Goal: Task Accomplishment & Management: Complete application form

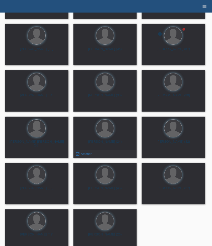
scroll to position [103, 0]
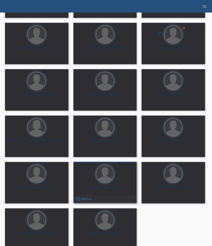
click at [110, 185] on div "[PERSON_NAME] (45) launch Afficher" at bounding box center [104, 182] width 63 height 41
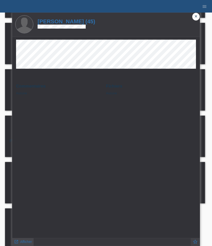
click at [28, 242] on span "Afficher" at bounding box center [26, 242] width 12 height 4
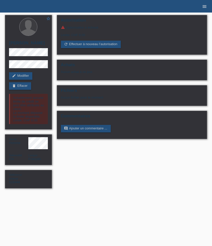
click at [205, 7] on icon "menu" at bounding box center [204, 6] width 5 height 5
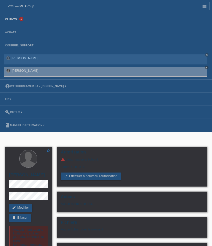
click at [12, 18] on link "Clients" at bounding box center [11, 19] width 17 height 3
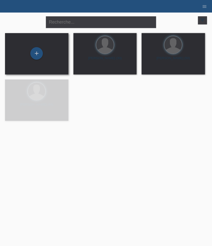
click at [49, 57] on div "+" at bounding box center [36, 53] width 55 height 13
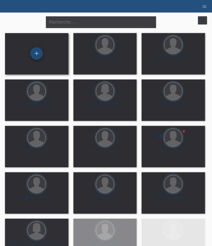
click at [40, 55] on div "+" at bounding box center [36, 53] width 13 height 13
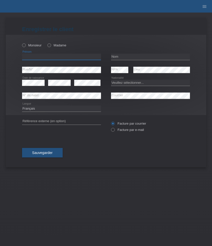
click at [48, 59] on input "text" at bounding box center [61, 57] width 79 height 6
paste input "Tenzin Choenden"
type input "Tenzin Choenden"
click at [21, 43] on icon at bounding box center [21, 43] width 0 height 0
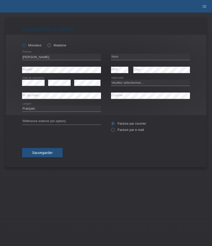
click at [25, 46] on input "Monsieur" at bounding box center [23, 44] width 3 height 3
radio input "true"
click at [128, 56] on input "text" at bounding box center [150, 57] width 79 height 6
paste input "Tethong"
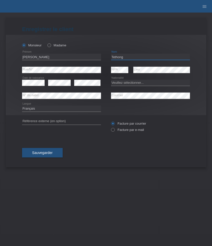
type input "Tethong"
click at [120, 84] on select "Veuillez sélectionner... Suisse Allemagne Autriche Liechtenstein ------------ A…" at bounding box center [150, 83] width 79 height 6
select select "CH"
click at [111, 80] on select "Veuillez sélectionner... Suisse Allemagne Autriche Liechtenstein ------------ A…" at bounding box center [150, 83] width 79 height 6
click at [36, 109] on select "Deutsch Français Italiano English" at bounding box center [61, 109] width 79 height 6
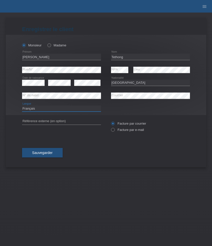
select select "de"
click at [22, 106] on select "Deutsch Français Italiano English" at bounding box center [61, 109] width 79 height 6
click at [124, 131] on label "Facture par e-mail" at bounding box center [127, 130] width 33 height 4
click at [114, 131] on input "Facture par e-mail" at bounding box center [112, 131] width 3 height 6
radio input "true"
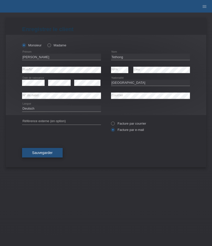
click at [47, 152] on span "Sauvegarder" at bounding box center [42, 153] width 21 height 4
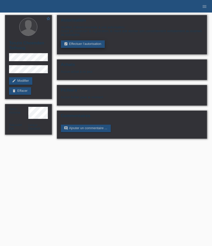
click at [86, 47] on link "assignment_turned_in Effectuer l’autorisation" at bounding box center [83, 44] width 44 height 8
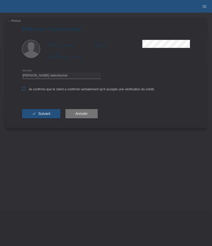
click at [22, 89] on icon at bounding box center [23, 88] width 3 height 3
click at [22, 89] on input "Je confirme que le client a confirmé verbalement qu'il accepte une vérification…" at bounding box center [23, 88] width 3 height 3
checkbox input "true"
click at [50, 76] on select "Veuillez sélectionner CHF 1.00 - CHF 499.00 CHF 500.00 - CHF 1'999.00 CHF 2'000…" at bounding box center [61, 75] width 79 height 6
select select "3"
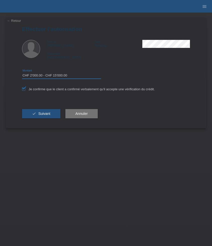
click at [22, 73] on select "Veuillez sélectionner CHF 1.00 - CHF 499.00 CHF 500.00 - CHF 1'999.00 CHF 2'000…" at bounding box center [61, 75] width 79 height 6
click at [49, 114] on span "Suivant" at bounding box center [44, 114] width 12 height 4
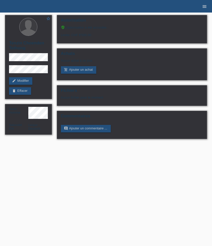
click at [206, 5] on icon "menu" at bounding box center [204, 6] width 5 height 5
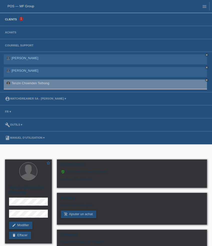
click at [14, 21] on link "Clients" at bounding box center [11, 19] width 17 height 3
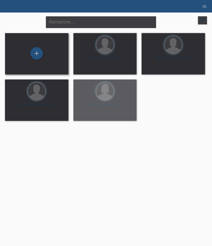
click at [47, 61] on div "+" at bounding box center [36, 53] width 63 height 41
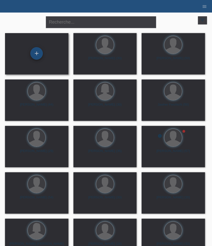
click at [40, 55] on div "+" at bounding box center [36, 53] width 13 height 13
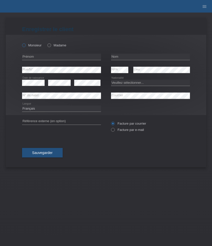
click at [34, 45] on label "Monsieur" at bounding box center [32, 45] width 20 height 4
click at [25, 45] on input "Monsieur" at bounding box center [23, 44] width 3 height 3
radio input "true"
click at [48, 58] on input "text" at bounding box center [61, 57] width 79 height 6
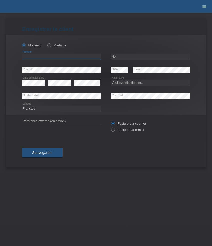
paste input "Zoltán"
type input "Zoltán"
click at [133, 58] on input "text" at bounding box center [150, 57] width 79 height 6
paste input "Hegedüs"
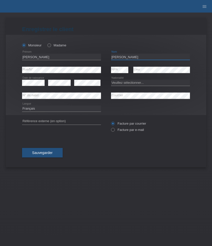
type input "Hegedüs"
click at [49, 107] on select "Deutsch Français Italiano English" at bounding box center [61, 109] width 79 height 6
select select "de"
click at [22, 106] on select "Deutsch Français Italiano English" at bounding box center [61, 109] width 79 height 6
click at [123, 84] on select "Veuillez sélectionner... Suisse Allemagne Autriche Liechtenstein ------------ A…" at bounding box center [150, 83] width 79 height 6
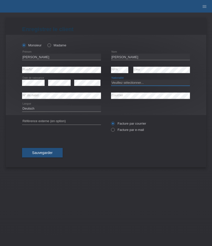
click at [123, 84] on select "Veuillez sélectionner... Suisse Allemagne Autriche Liechtenstein ------------ A…" at bounding box center [150, 83] width 79 height 6
select select "HU"
click at [111, 80] on select "Veuillez sélectionner... Suisse Allemagne Autriche Liechtenstein ------------ A…" at bounding box center [150, 83] width 79 height 6
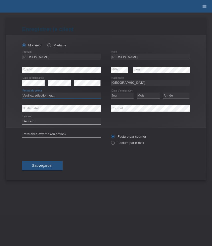
click at [72, 96] on select "Veuillez sélectionner... C B B - Statut de réfugié Autre" at bounding box center [61, 96] width 79 height 6
select select "B"
click at [22, 93] on select "Veuillez sélectionner... C B B - Statut de réfugié Autre" at bounding box center [61, 96] width 79 height 6
click at [124, 97] on select "Jour 01 02 03 04 05 06 07 08 09 10 11" at bounding box center [122, 96] width 23 height 6
select select "10"
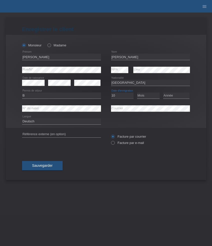
click at [111, 93] on select "Jour 01 02 03 04 05 06 07 08 09 10 11" at bounding box center [122, 96] width 23 height 6
click at [146, 97] on select "Mois 01 02 03 04 05 06 07 08 09 10 11" at bounding box center [148, 96] width 23 height 6
select select "11"
click at [137, 93] on select "Mois 01 02 03 04 05 06 07 08 09 10 11" at bounding box center [148, 96] width 23 height 6
click at [168, 96] on select "Année 2025 2024 2023 2022 2021 2020 2019 2018 2017 2016 2015 2014 2013 2012 201…" at bounding box center [176, 96] width 26 height 6
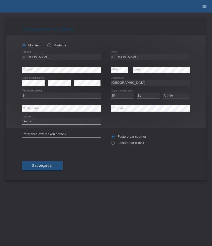
select select "2016"
click at [163, 93] on select "Année 2025 2024 2023 2022 2021 2020 2019 2018 2017 2016 2015 2014 2013 2012 201…" at bounding box center [176, 96] width 26 height 6
click at [121, 144] on label "Facture par e-mail" at bounding box center [127, 143] width 33 height 4
click at [114, 144] on input "Facture par e-mail" at bounding box center [112, 144] width 3 height 6
radio input "true"
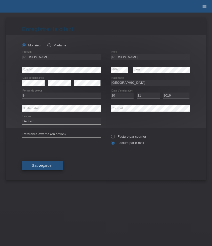
click at [53, 166] on button "Sauvegarder" at bounding box center [42, 166] width 41 height 10
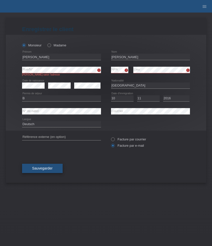
click at [45, 172] on button "Sauvegarder" at bounding box center [42, 169] width 41 height 10
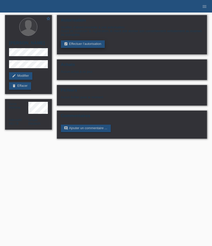
click at [90, 46] on link "assignment_turned_in Effectuer l’autorisation" at bounding box center [83, 44] width 44 height 8
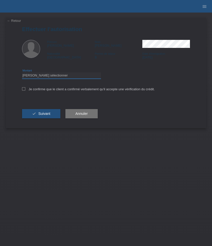
click at [65, 75] on select "Veuillez sélectionner CHF 1.00 - CHF 499.00 CHF 500.00 - CHF 1'999.00 CHF 2'000…" at bounding box center [61, 75] width 79 height 6
select select "3"
click at [22, 73] on select "Veuillez sélectionner CHF 1.00 - CHF 499.00 CHF 500.00 - CHF 1'999.00 CHF 2'000…" at bounding box center [61, 75] width 79 height 6
click at [46, 116] on span "Suivant" at bounding box center [44, 114] width 12 height 4
click at [24, 91] on icon at bounding box center [23, 88] width 3 height 3
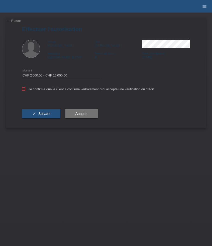
click at [24, 91] on input "Je confirme que le client a confirmé verbalement qu'il accepte une vérification…" at bounding box center [23, 88] width 3 height 3
checkbox input "true"
click at [41, 115] on span "Suivant" at bounding box center [44, 114] width 12 height 4
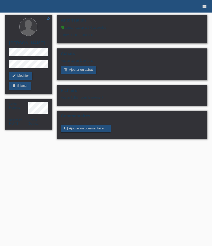
click at [204, 8] on icon "menu" at bounding box center [204, 6] width 5 height 5
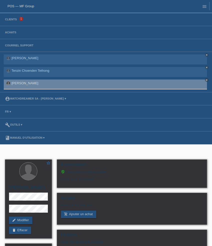
click at [13, 22] on li "Clients 1" at bounding box center [106, 19] width 212 height 13
click at [12, 20] on link "Clients" at bounding box center [11, 19] width 17 height 3
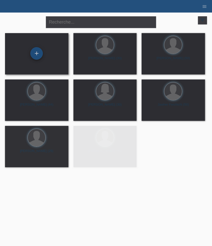
click at [36, 53] on div "+" at bounding box center [36, 53] width 13 height 13
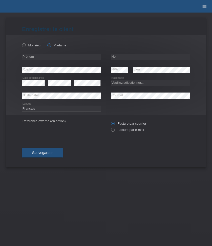
click at [54, 45] on label "Madame" at bounding box center [56, 45] width 19 height 4
click at [51, 45] on input "Madame" at bounding box center [48, 44] width 3 height 3
radio input "true"
click at [47, 58] on input "text" at bounding box center [61, 57] width 79 height 6
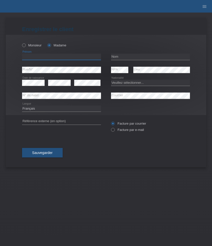
paste input "Nesma"
type input "Nesma"
click at [135, 54] on input "text" at bounding box center [150, 57] width 79 height 6
paste input "Ragab"
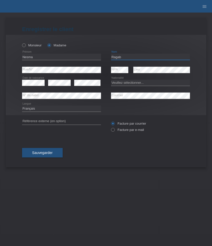
type input "Ragab"
click at [140, 84] on select "Veuillez sélectionner... Suisse Allemagne Autriche Liechtenstein ------------ A…" at bounding box center [150, 83] width 79 height 6
select select "CH"
click at [111, 80] on select "Veuillez sélectionner... Suisse Allemagne Autriche Liechtenstein ------------ A…" at bounding box center [150, 83] width 79 height 6
click at [122, 130] on label "Facture par e-mail" at bounding box center [127, 130] width 33 height 4
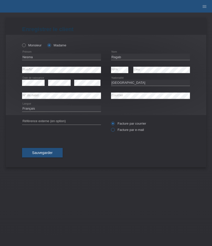
click at [114, 130] on input "Facture par e-mail" at bounding box center [112, 131] width 3 height 6
radio input "true"
click at [54, 153] on button "Sauvegarder" at bounding box center [42, 153] width 41 height 10
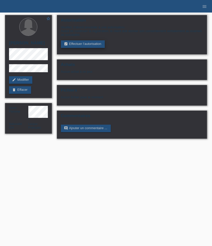
click at [78, 45] on link "assignment_turned_in Effectuer l’autorisation" at bounding box center [83, 44] width 44 height 8
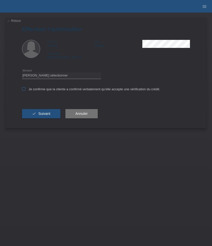
click at [54, 89] on label "Je confirme que la cliente a confirmé verbalement qu'elle accepte une vérificat…" at bounding box center [91, 89] width 138 height 4
click at [25, 89] on input "Je confirme que la cliente a confirmé verbalement qu'elle accepte une vérificat…" at bounding box center [23, 88] width 3 height 3
checkbox input "true"
click at [53, 72] on div "Veuillez sélectionner CHF 1.00 - CHF 499.00 CHF 500.00 - CHF 1'999.00 CHF 2'000…" at bounding box center [61, 75] width 79 height 13
click at [54, 76] on select "Veuillez sélectionner CHF 1.00 - CHF 499.00 CHF 500.00 - CHF 1'999.00 CHF 2'000…" at bounding box center [61, 75] width 79 height 6
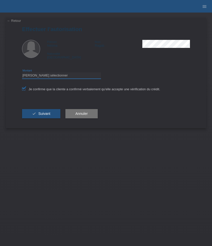
select select "3"
click at [22, 73] on select "Veuillez sélectionner CHF 1.00 - CHF 499.00 CHF 500.00 - CHF 1'999.00 CHF 2'000…" at bounding box center [61, 75] width 79 height 6
click at [50, 114] on span "Suivant" at bounding box center [44, 114] width 12 height 4
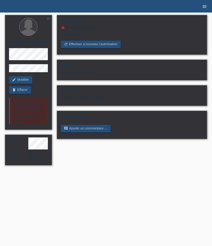
click at [204, 9] on icon "menu" at bounding box center [204, 6] width 5 height 5
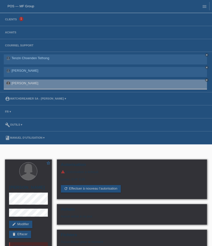
click at [11, 22] on li "Clients 1" at bounding box center [106, 19] width 212 height 13
click at [11, 20] on link "Clients" at bounding box center [11, 19] width 17 height 3
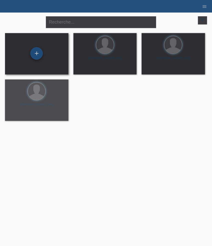
click at [35, 57] on div "+" at bounding box center [36, 53] width 13 height 13
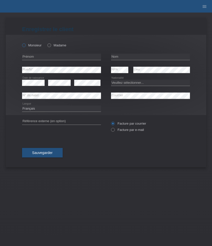
click at [29, 44] on label "Monsieur" at bounding box center [32, 45] width 20 height 4
click at [25, 44] on input "Monsieur" at bounding box center [23, 44] width 3 height 3
radio input "true"
click at [67, 55] on input "text" at bounding box center [61, 57] width 79 height 6
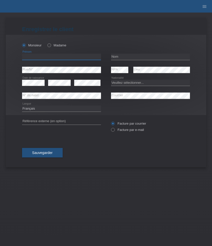
paste input "[PERSON_NAME]"
type input "[PERSON_NAME]"
click at [131, 58] on input "text" at bounding box center [150, 57] width 79 height 6
paste input "Arbellay"
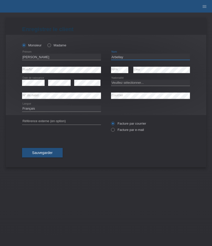
type input "Arbellay"
